Goal: Download file/media

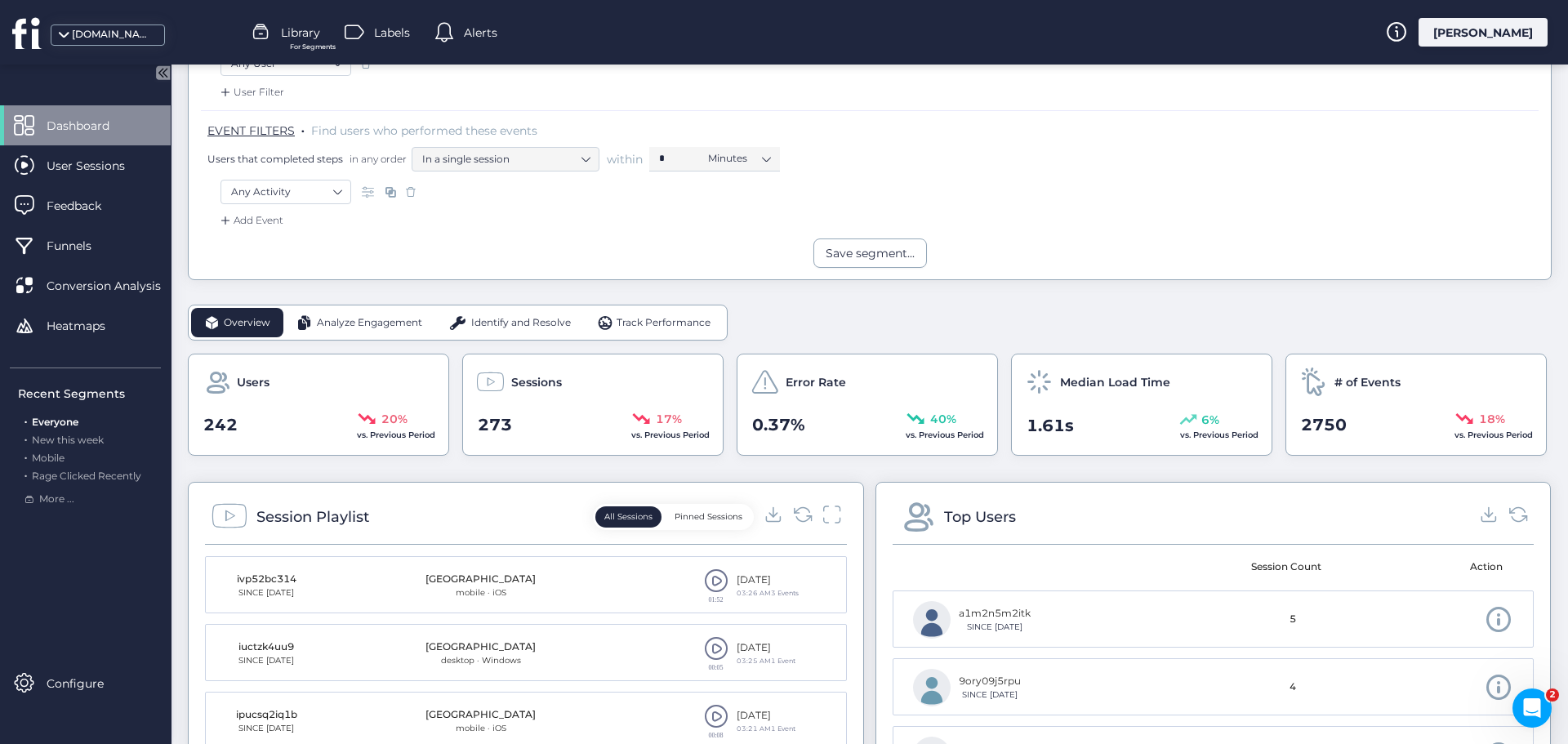
click at [378, 312] on div "Analyze Engagement" at bounding box center [359, 322] width 152 height 29
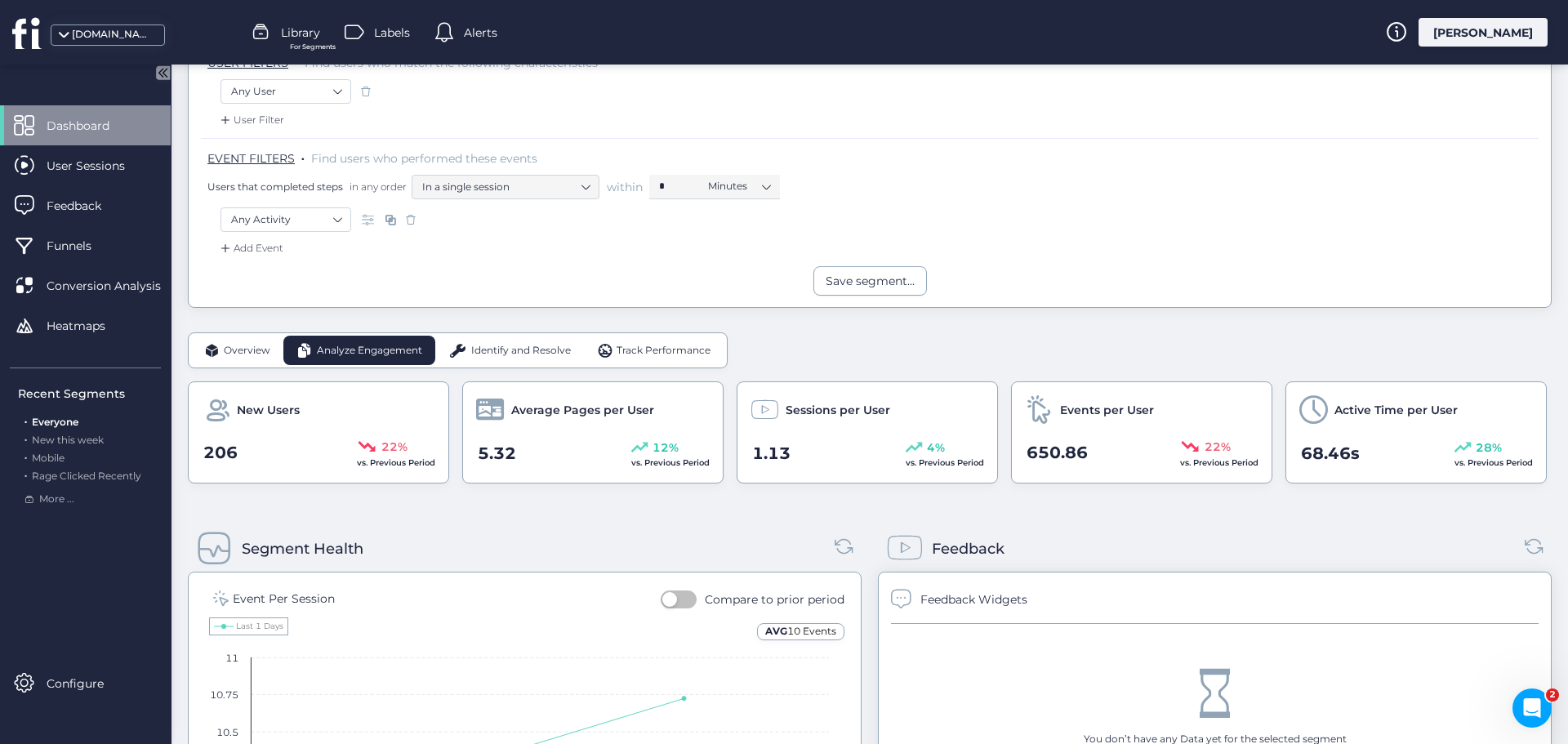
scroll to position [164, 0]
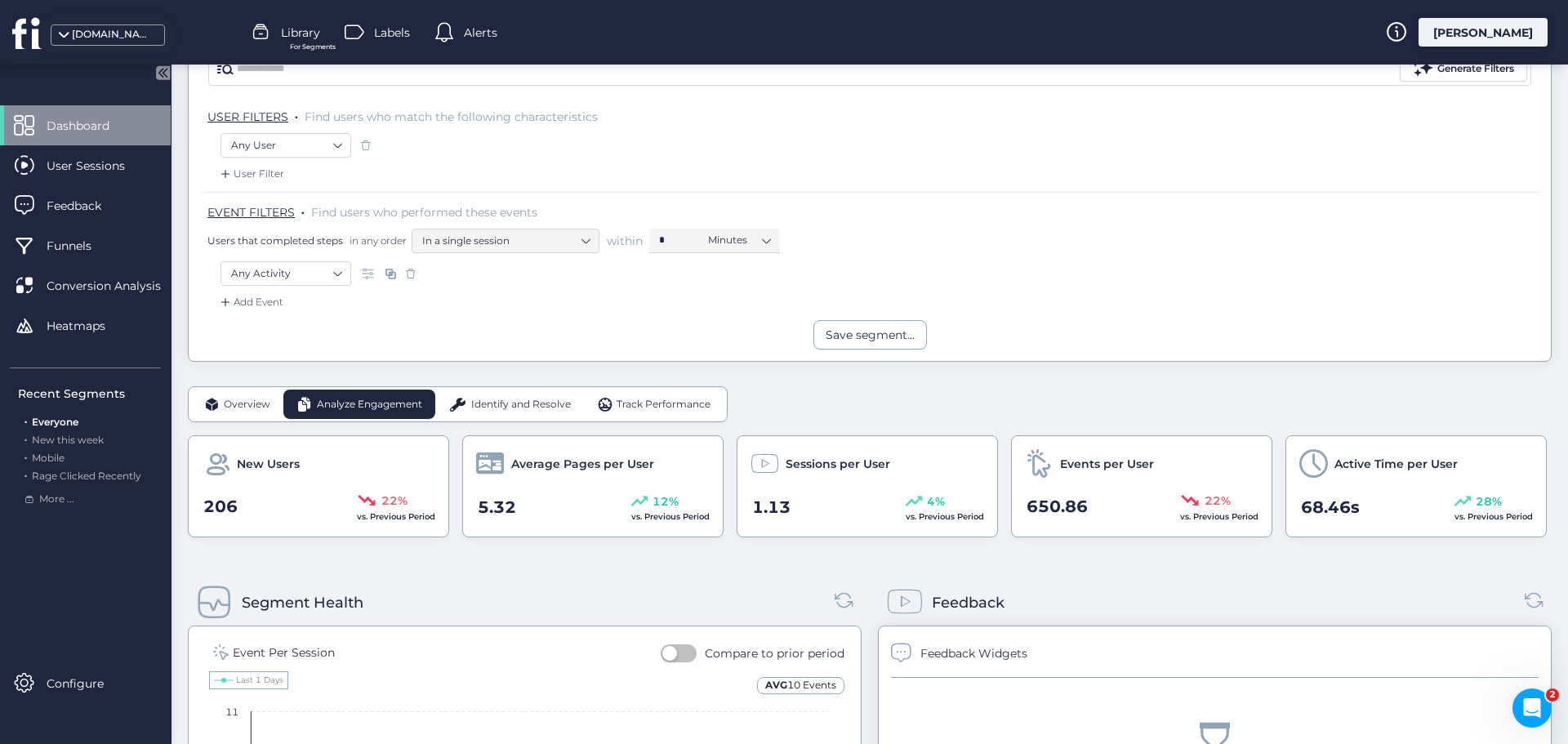
click at [521, 398] on span "Identify and Resolve" at bounding box center [521, 405] width 99 height 16
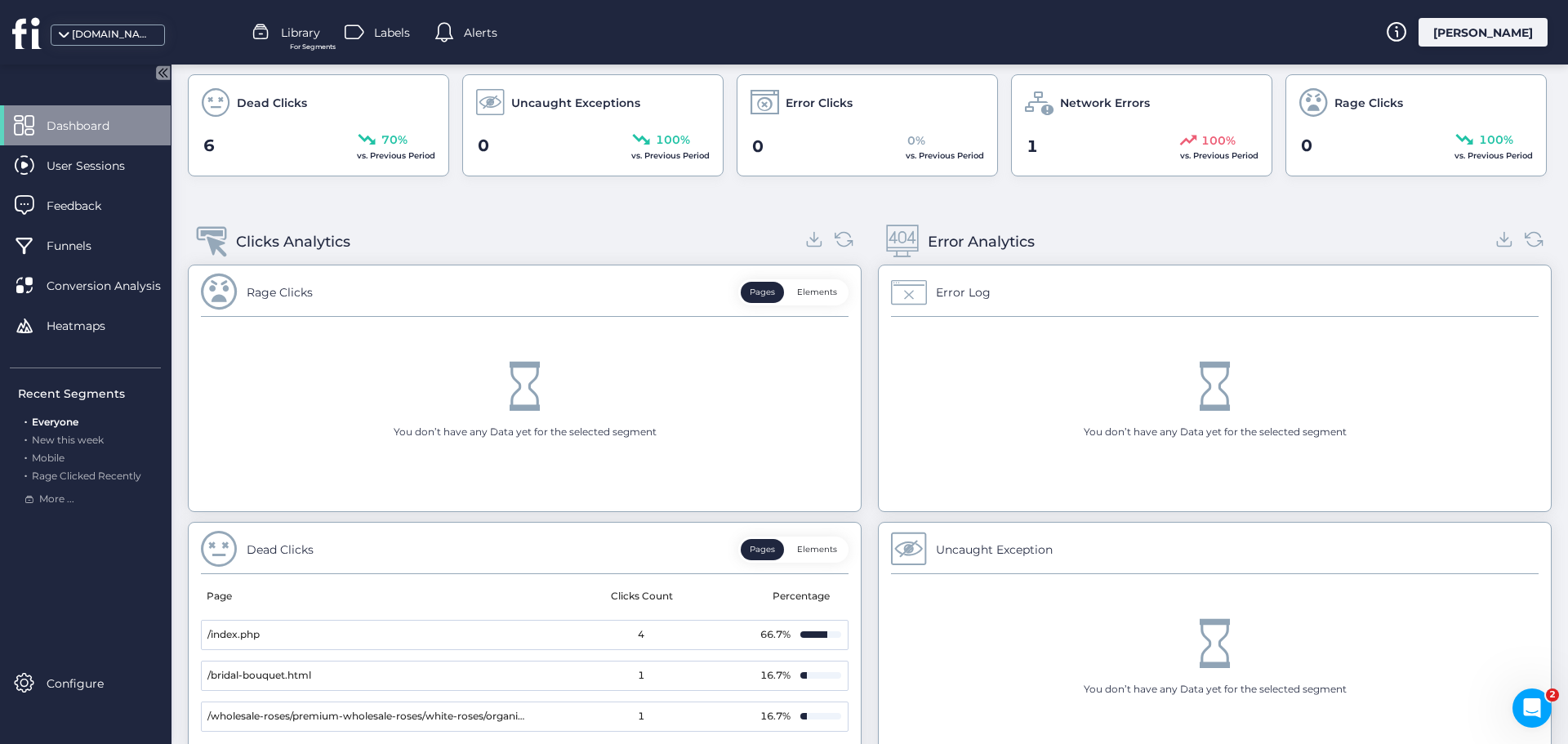
scroll to position [456, 0]
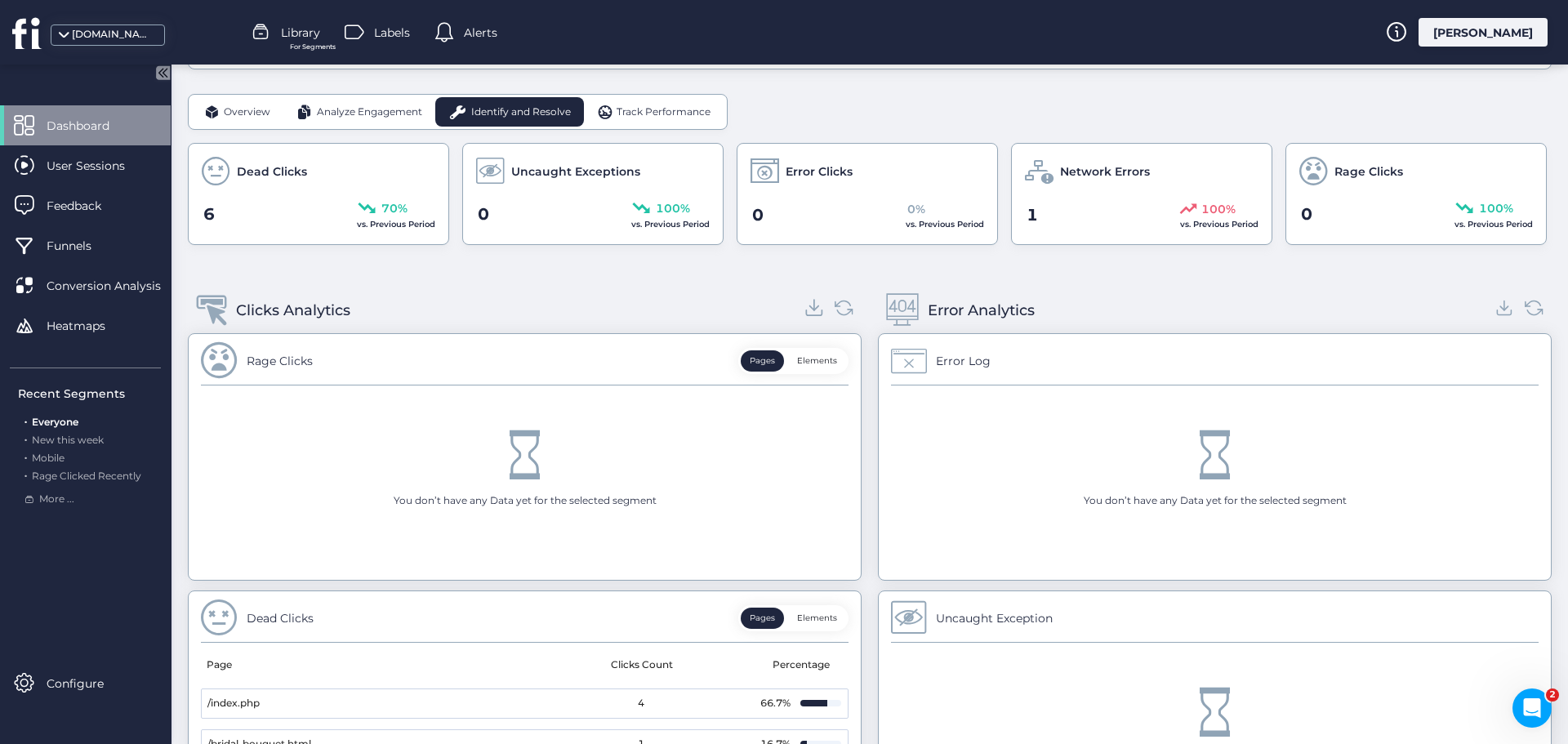
click at [810, 309] on icon at bounding box center [814, 307] width 9 height 4
click at [1505, 304] on icon at bounding box center [1505, 305] width 0 height 11
click at [624, 103] on div "Track Performance" at bounding box center [654, 112] width 141 height 29
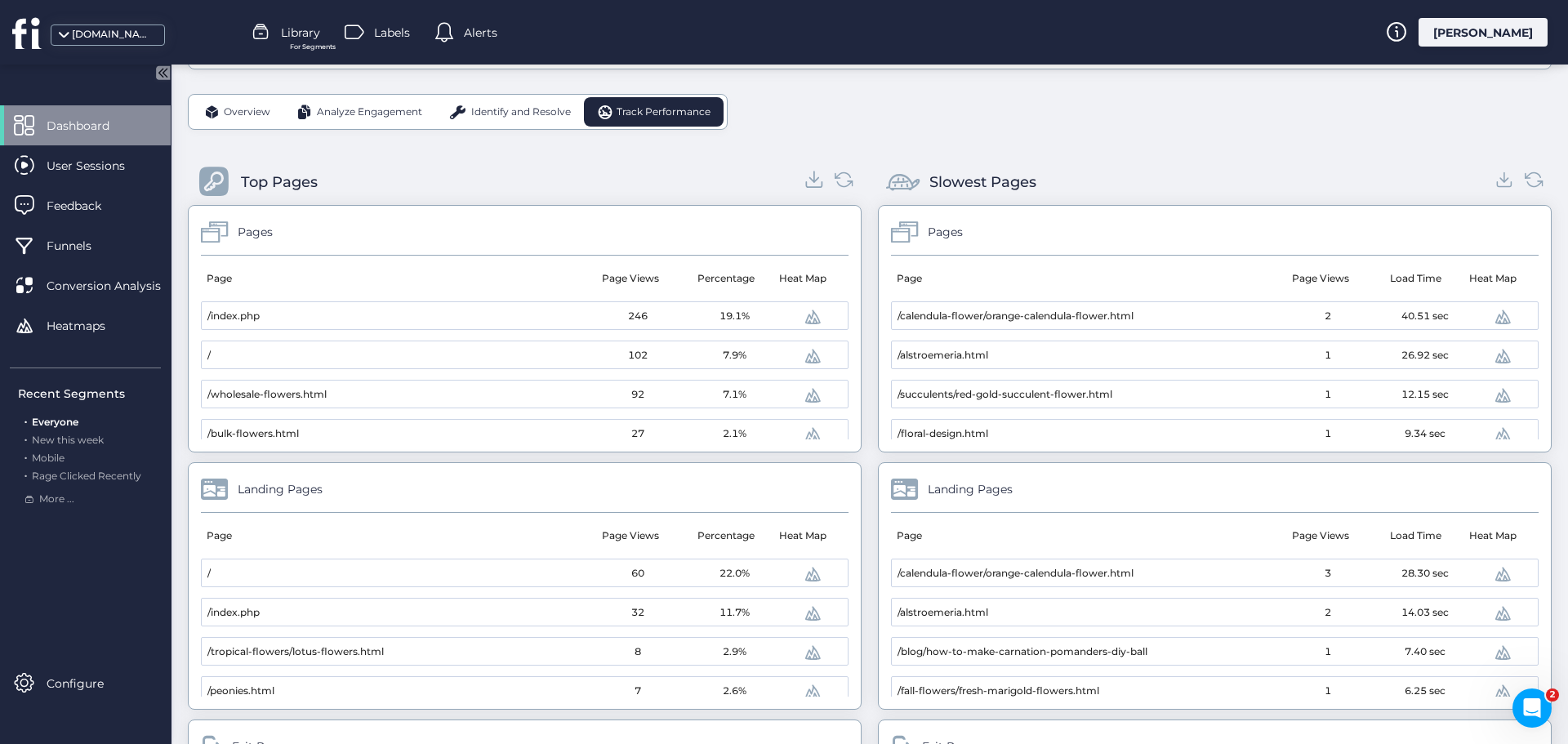
click at [810, 179] on icon at bounding box center [814, 179] width 9 height 4
drag, startPoint x: 1494, startPoint y: 180, endPoint x: 1484, endPoint y: 186, distance: 11.7
click at [1500, 180] on icon at bounding box center [1505, 179] width 9 height 4
